Goal: Information Seeking & Learning: Check status

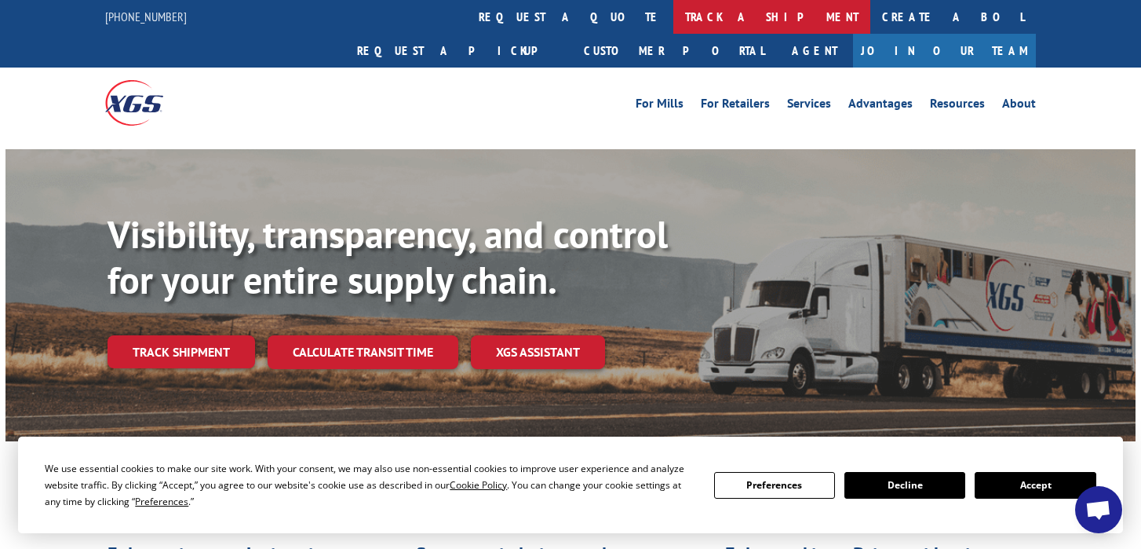
click at [673, 14] on link "track a shipment" at bounding box center [771, 17] width 197 height 34
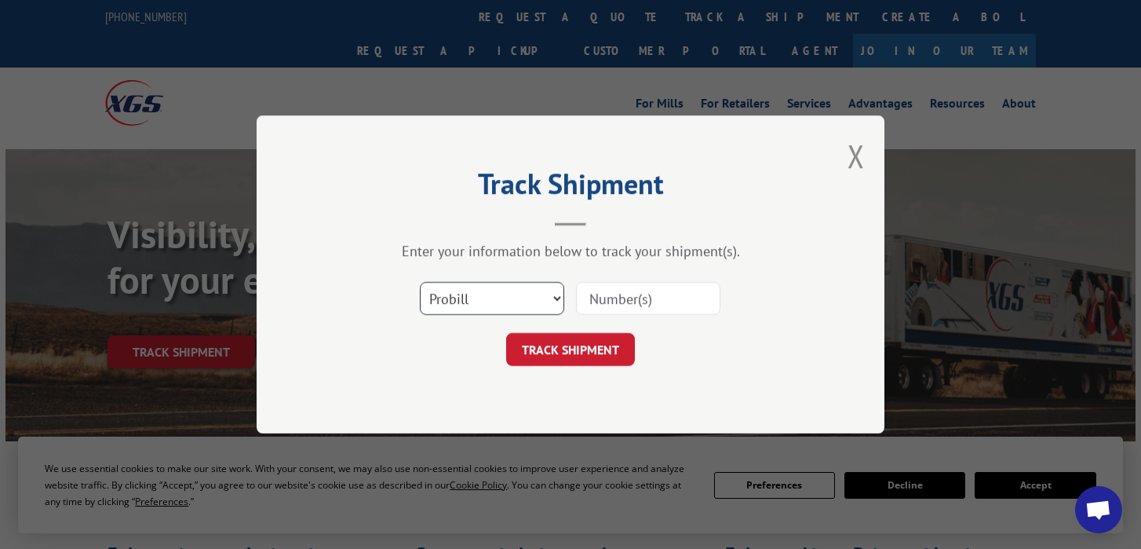
click at [515, 294] on select "Select category... Probill BOL PO" at bounding box center [492, 298] width 144 height 33
select select "po"
click at [420, 282] on select "Select category... Probill BOL PO" at bounding box center [492, 298] width 144 height 33
click at [641, 297] on input at bounding box center [648, 298] width 144 height 33
paste input "296449842"
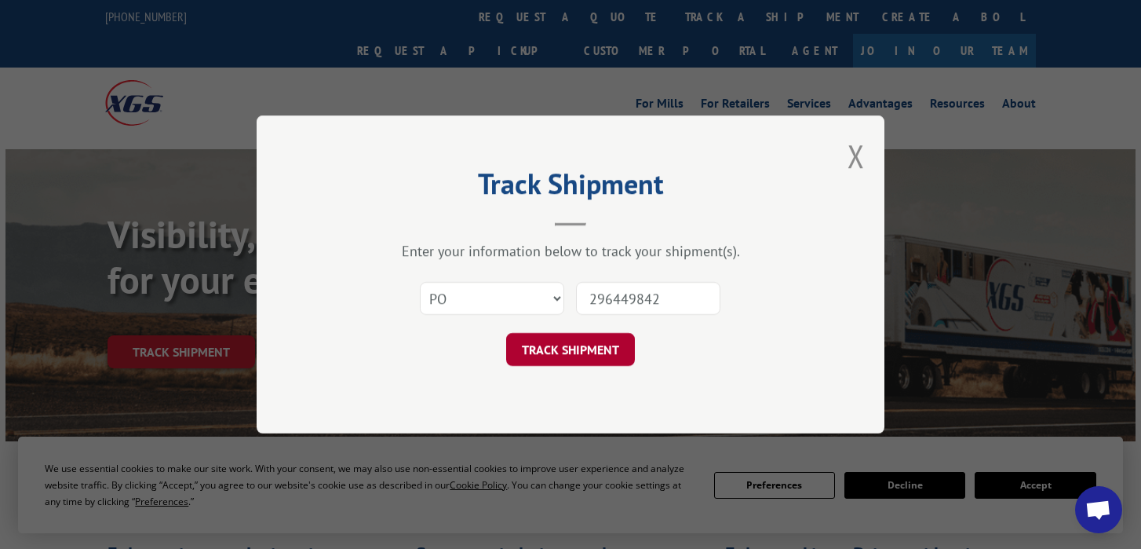
type input "296449842"
click at [592, 348] on button "TRACK SHIPMENT" at bounding box center [570, 349] width 129 height 33
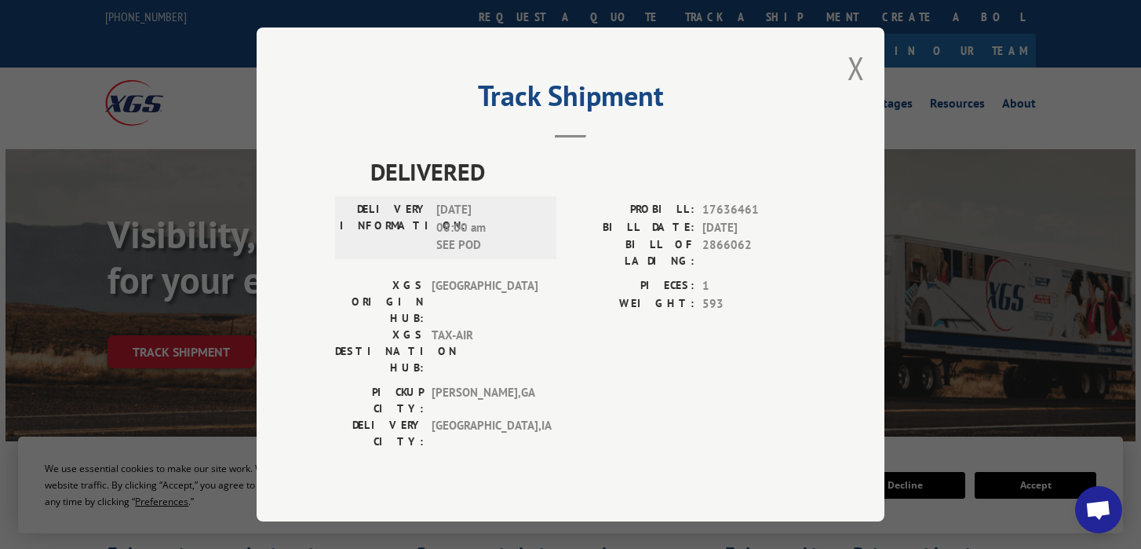
click at [468, 254] on span "[DATE] 08:00 am SEE POD" at bounding box center [489, 227] width 106 height 53
click at [857, 80] on button "Close modal" at bounding box center [856, 68] width 17 height 42
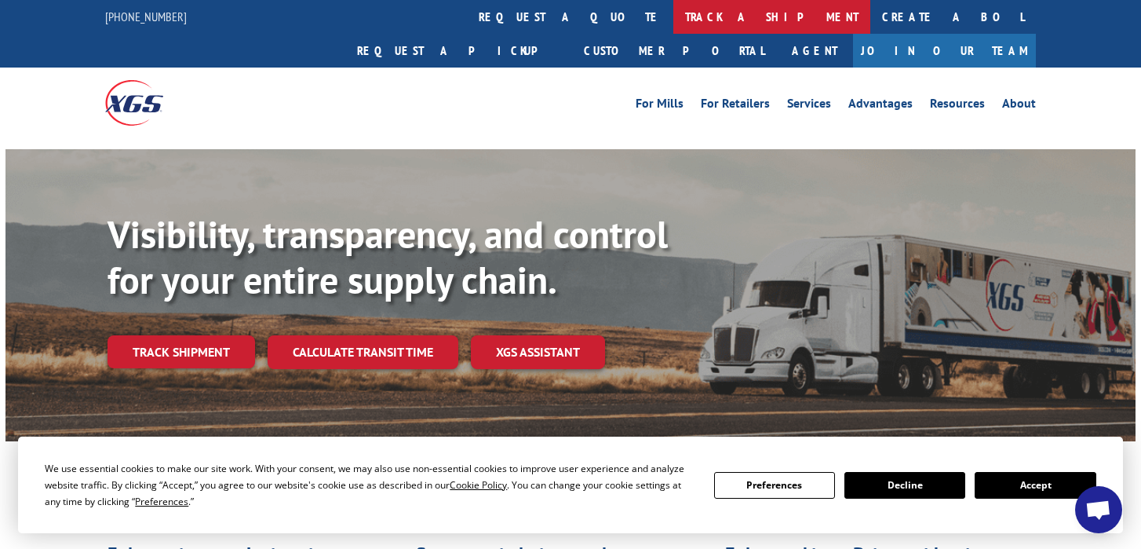
click at [673, 21] on link "track a shipment" at bounding box center [771, 17] width 197 height 34
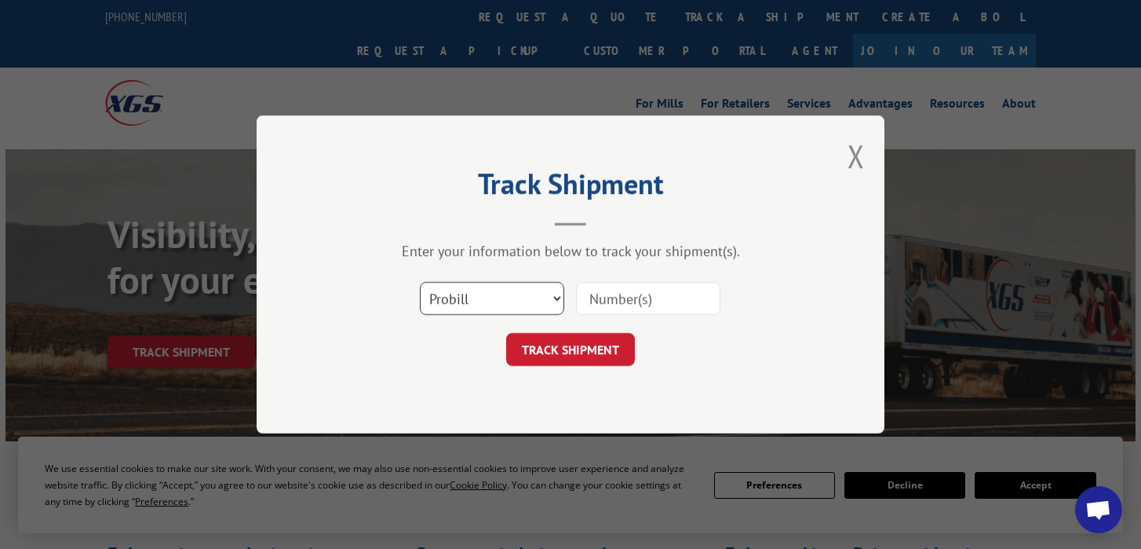
click at [535, 300] on select "Select category... Probill BOL PO" at bounding box center [492, 298] width 144 height 33
select select "po"
click at [420, 282] on select "Select category... Probill BOL PO" at bounding box center [492, 298] width 144 height 33
click at [621, 303] on input at bounding box center [648, 298] width 144 height 33
paste input "296449842"
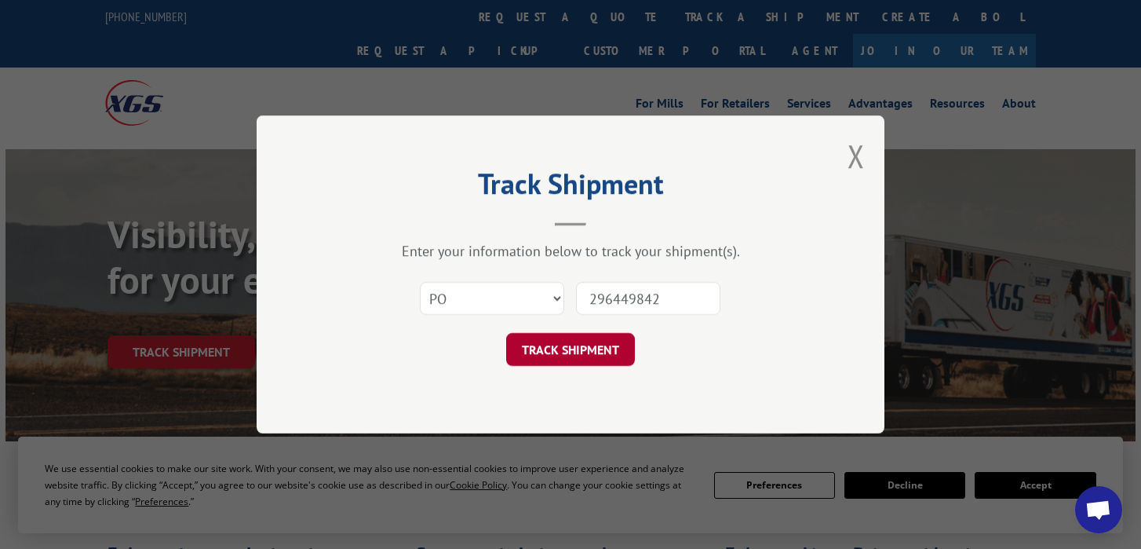
type input "296449842"
click at [592, 356] on button "TRACK SHIPMENT" at bounding box center [570, 349] width 129 height 33
